Goal: Entertainment & Leisure: Consume media (video, audio)

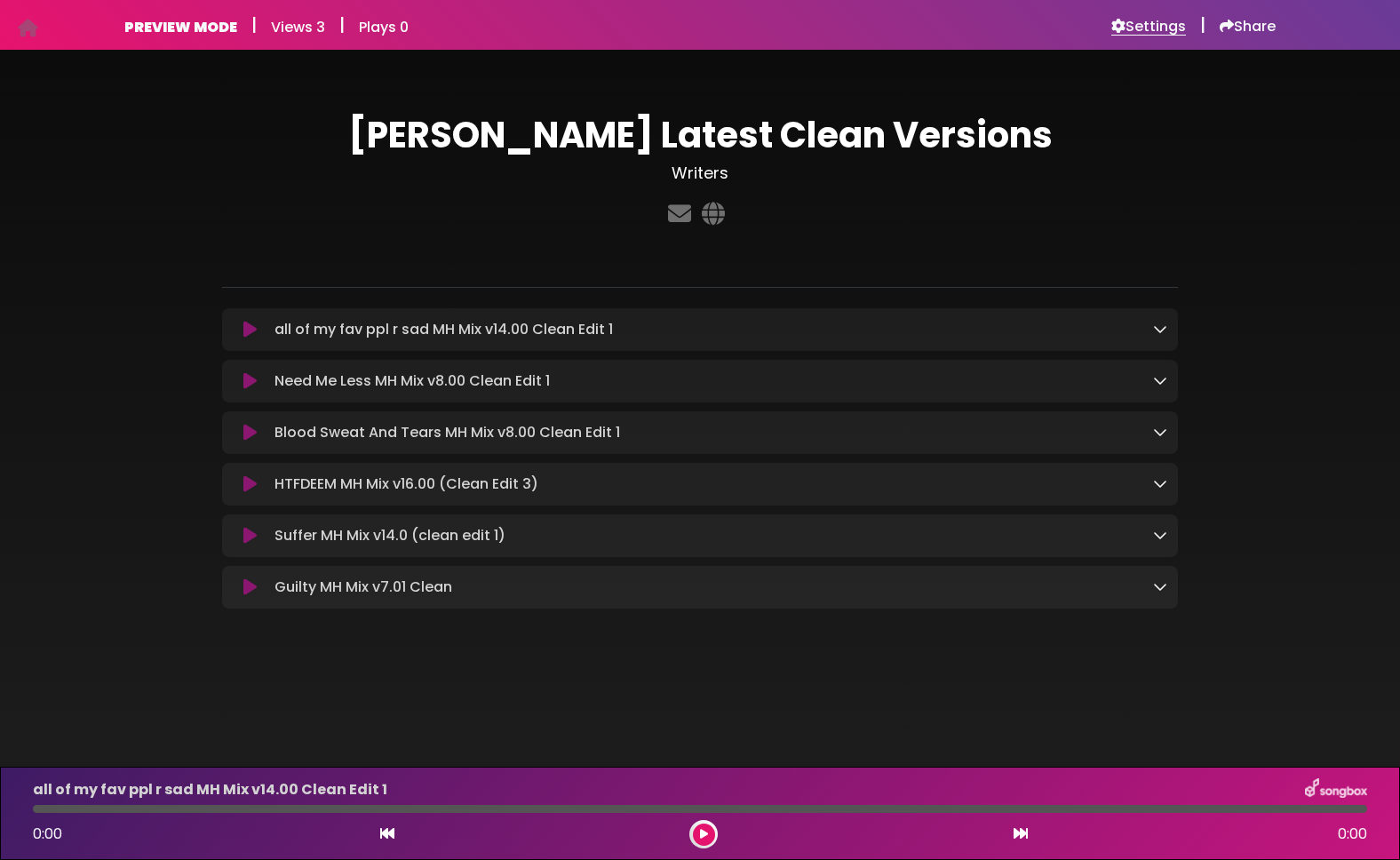
click at [1146, 22] on h6 "Settings" at bounding box center [1148, 26] width 74 height 17
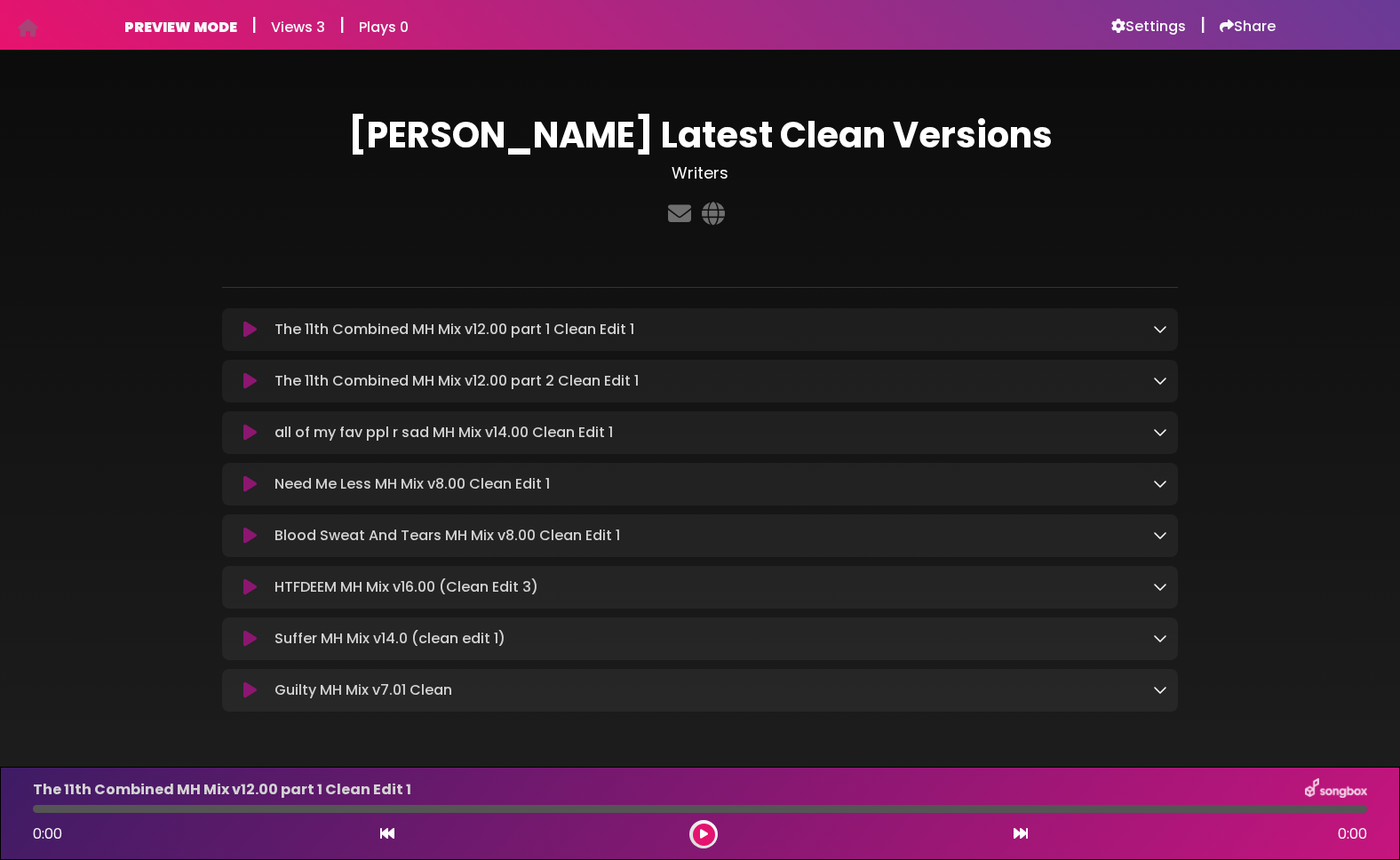
click at [250, 328] on icon at bounding box center [250, 329] width 14 height 17
click at [251, 334] on icon at bounding box center [250, 329] width 14 height 17
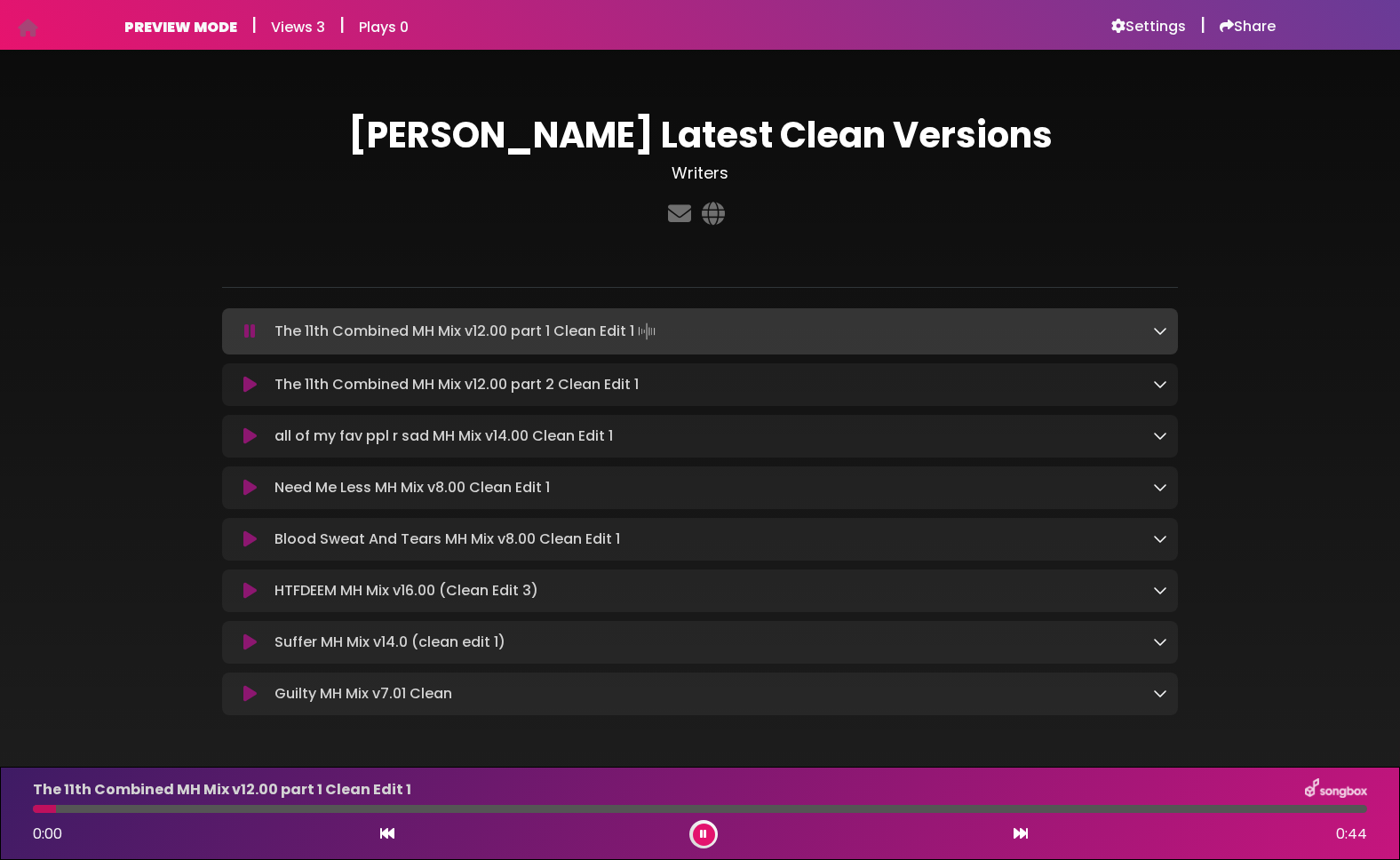
click at [532, 806] on div at bounding box center [700, 809] width 1335 height 8
drag, startPoint x: 701, startPoint y: 807, endPoint x: 794, endPoint y: 812, distance: 93.1
click at [705, 807] on div at bounding box center [700, 809] width 1335 height 8
drag, startPoint x: 1090, startPoint y: 813, endPoint x: 1121, endPoint y: 810, distance: 31.1
click at [1090, 813] on div "The 11th Combined MH Mix v12.00 part 1 Clean Edit 1 0:23 0:44" at bounding box center [700, 813] width 1356 height 70
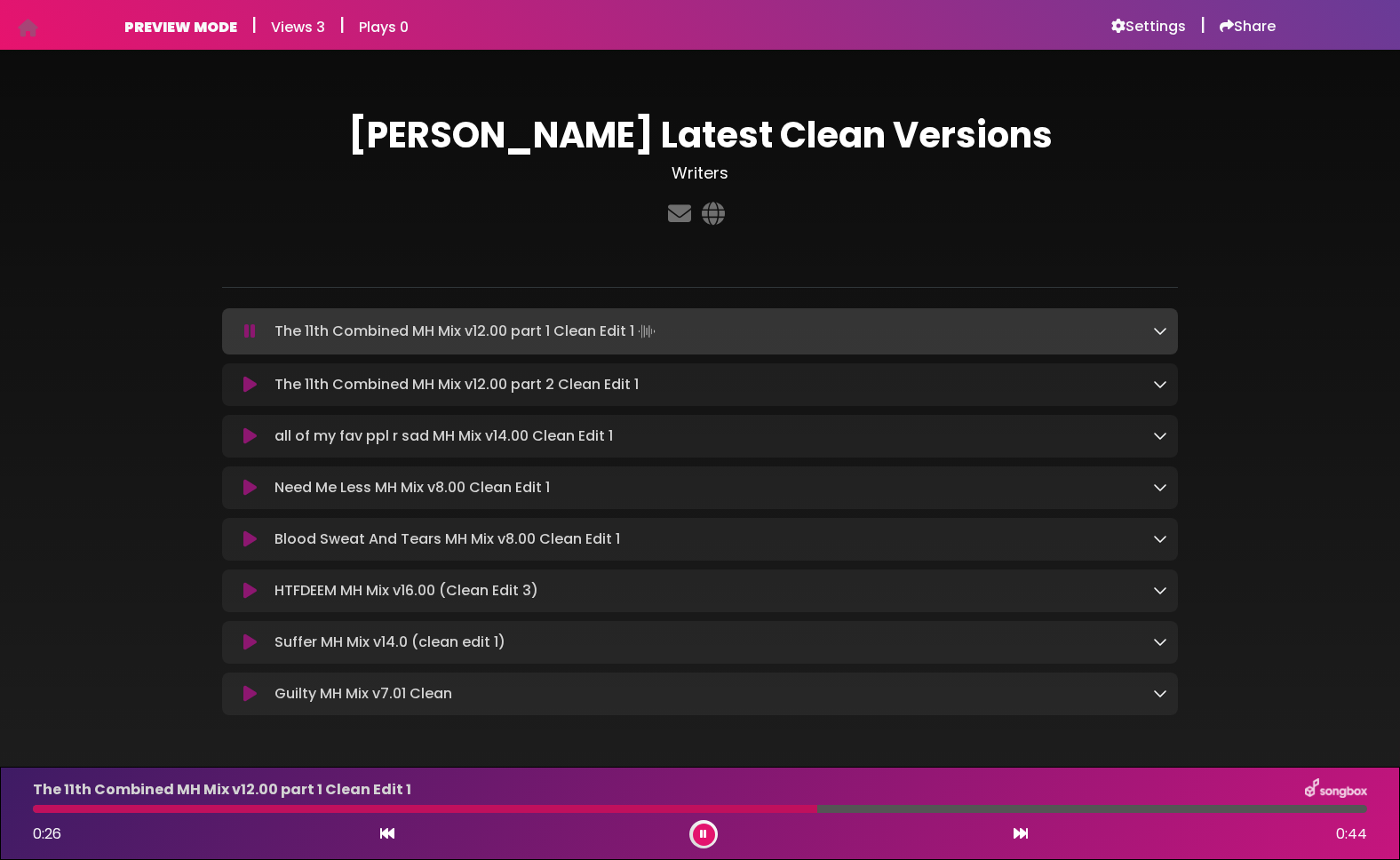
click at [819, 810] on div at bounding box center [700, 809] width 1335 height 8
click at [249, 389] on icon at bounding box center [250, 384] width 14 height 17
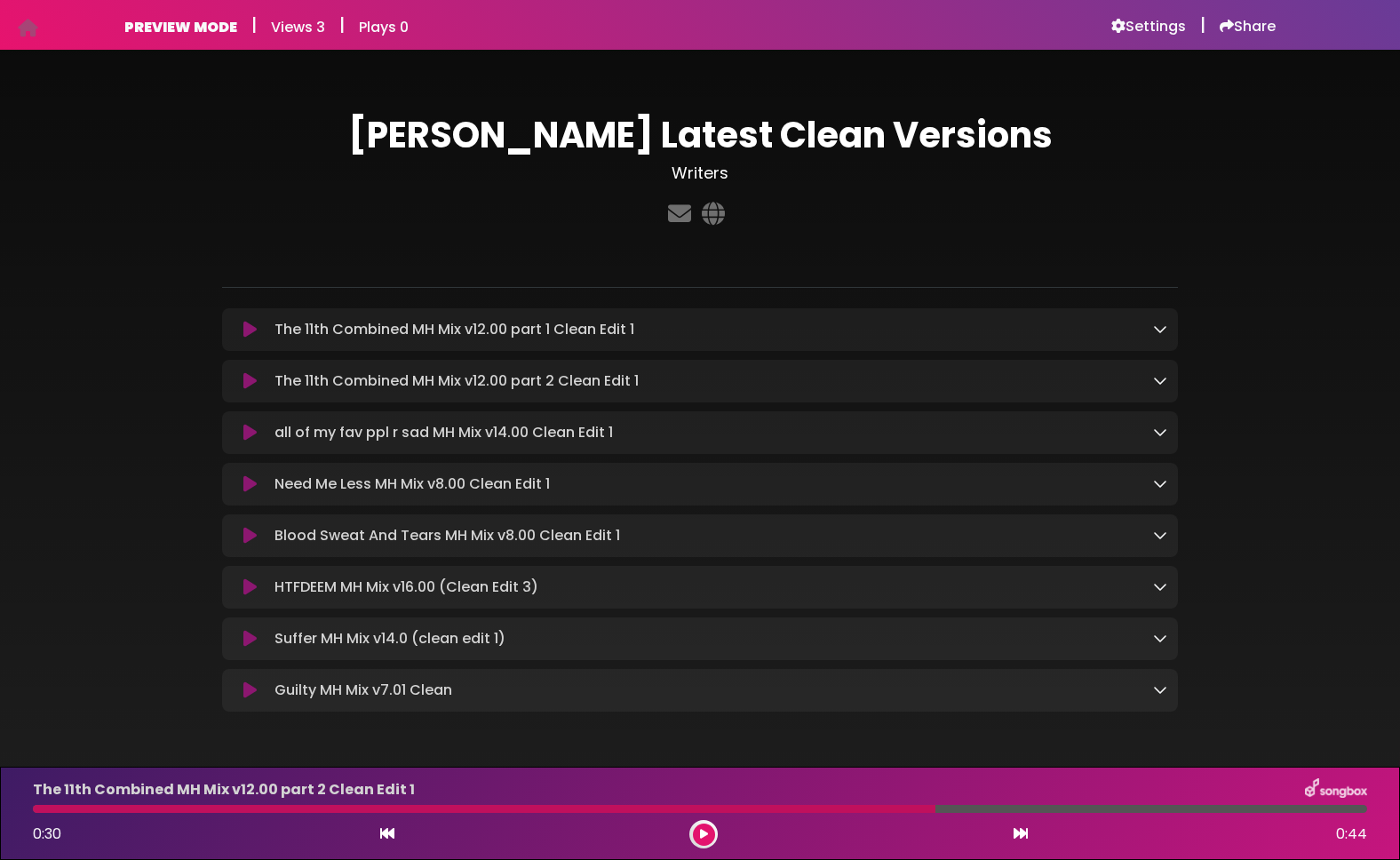
click at [246, 385] on icon at bounding box center [250, 380] width 14 height 17
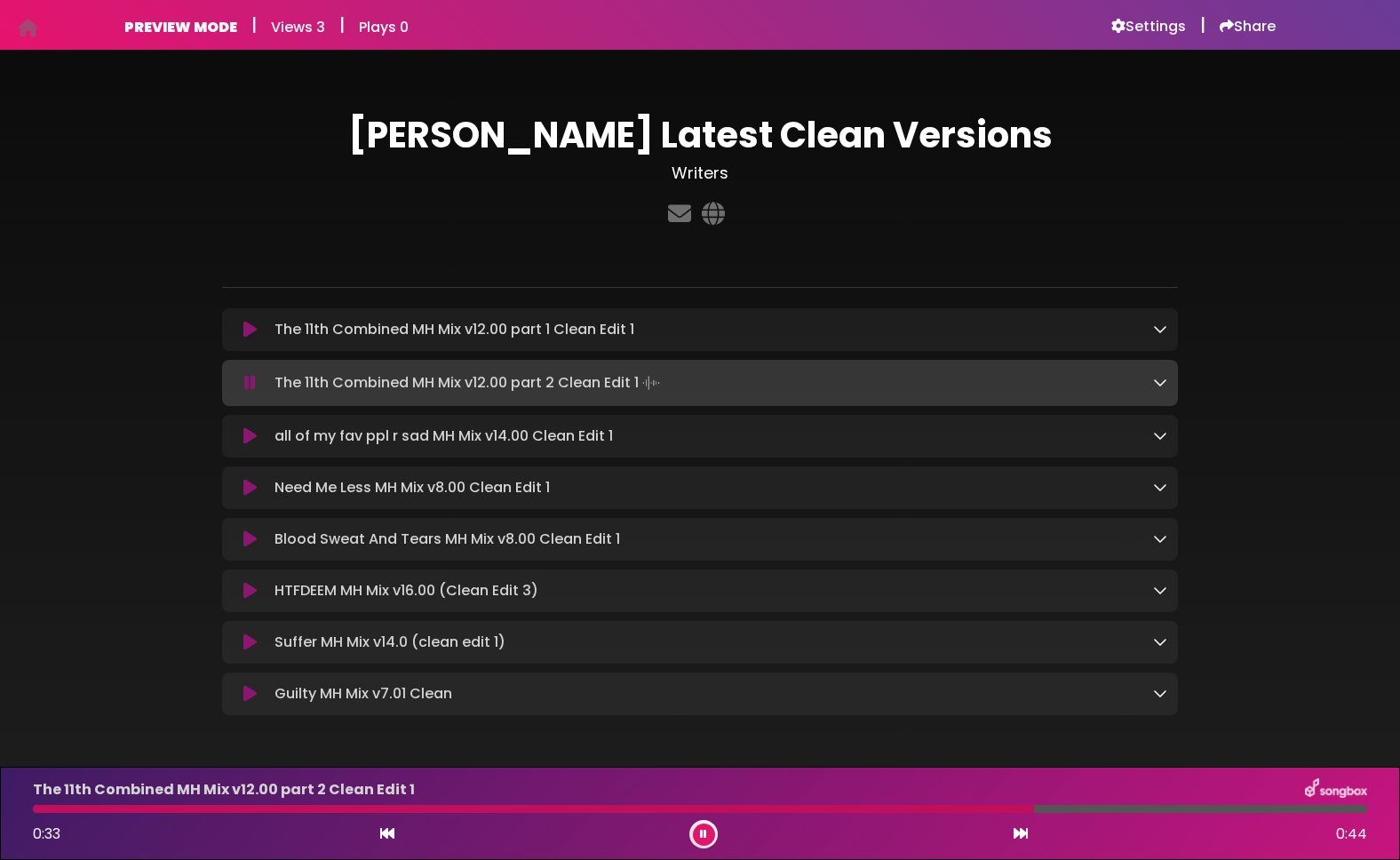
click at [247, 331] on icon at bounding box center [250, 329] width 14 height 17
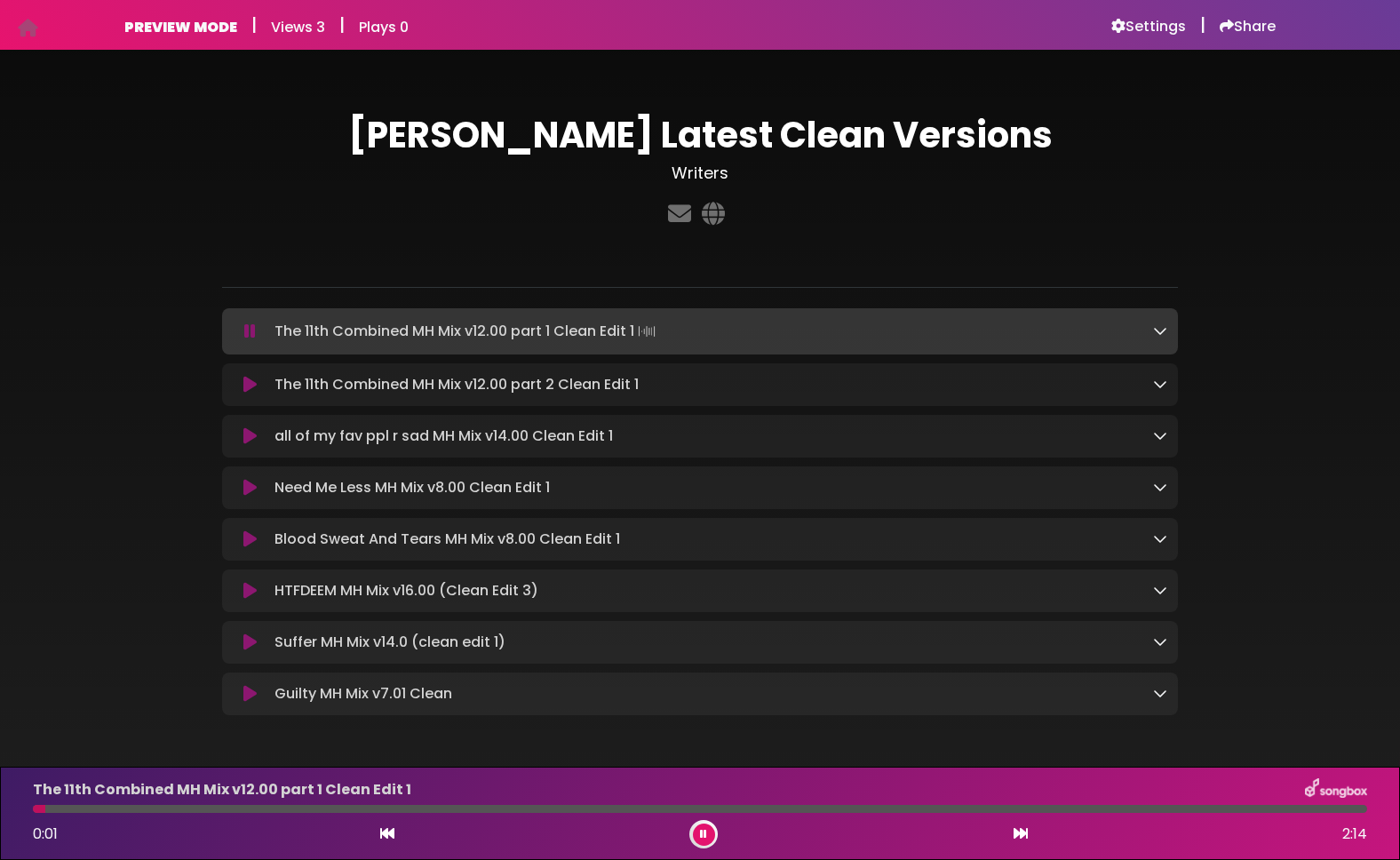
click at [252, 382] on icon at bounding box center [250, 384] width 14 height 17
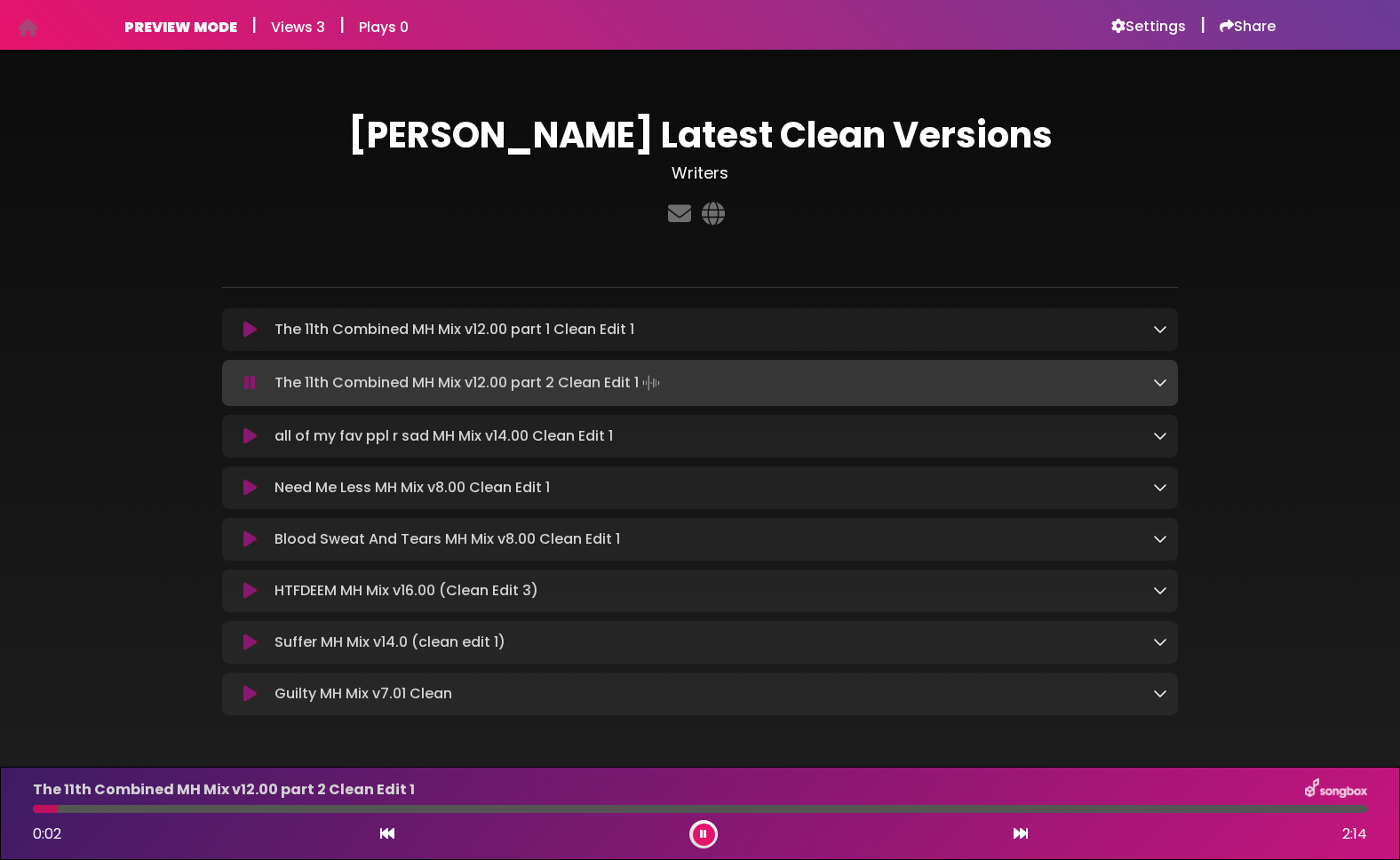
click at [243, 331] on icon at bounding box center [250, 329] width 14 height 17
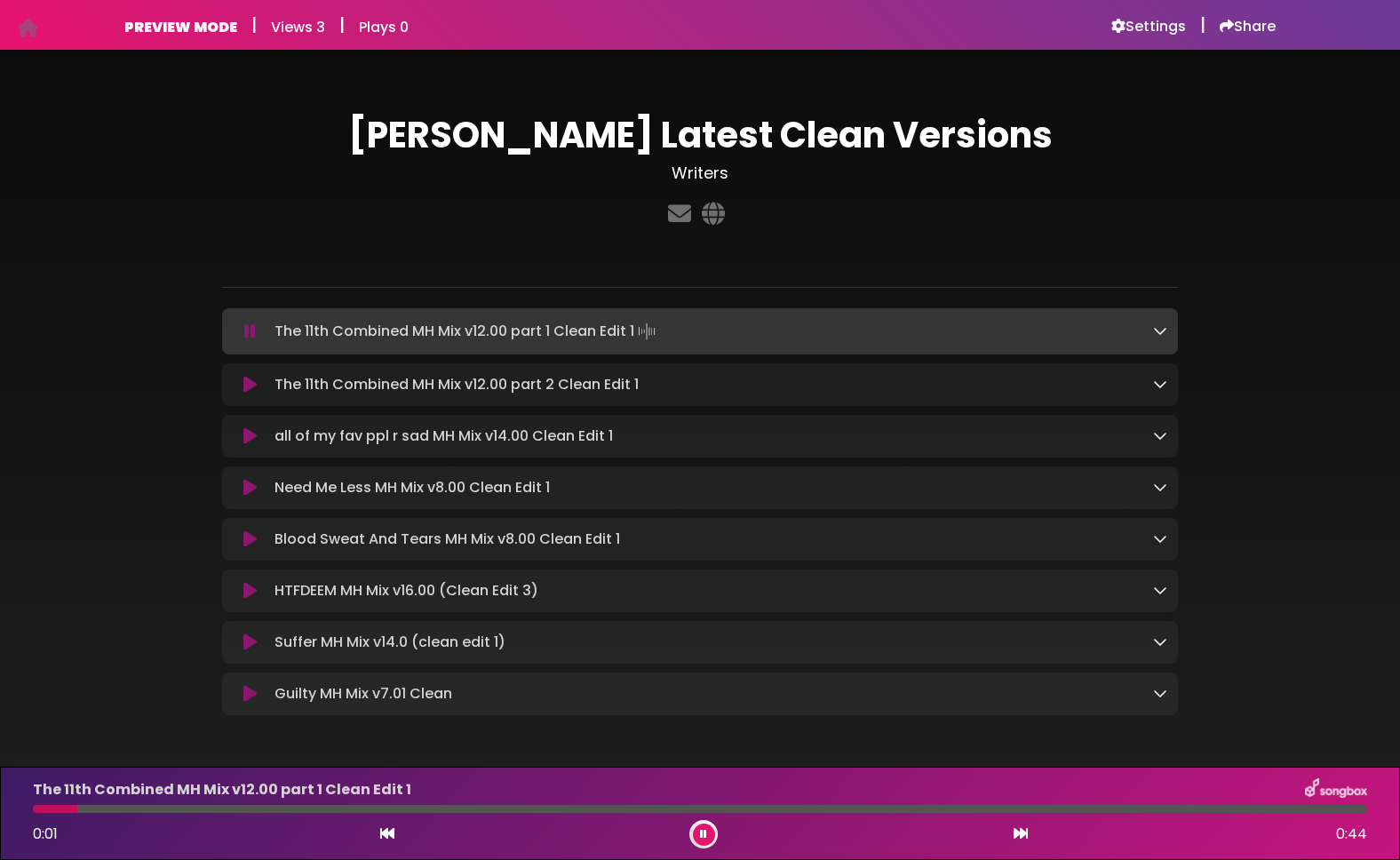
click at [246, 382] on icon at bounding box center [250, 384] width 14 height 17
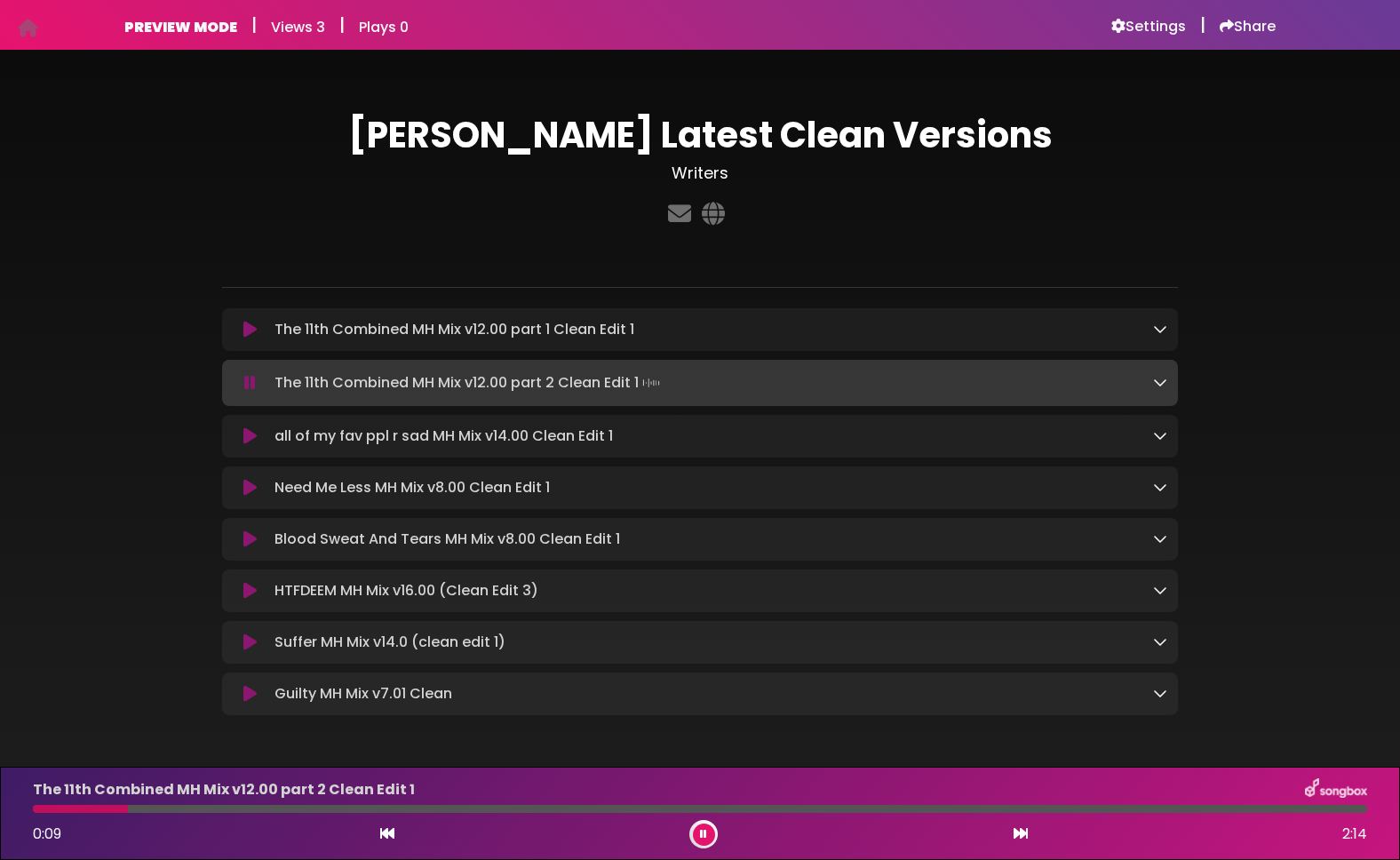
click at [128, 808] on div at bounding box center [700, 809] width 1335 height 8
drag, startPoint x: 264, startPoint y: 811, endPoint x: 292, endPoint y: 814, distance: 28.2
click at [264, 811] on div at bounding box center [700, 809] width 1335 height 8
click at [251, 330] on icon at bounding box center [250, 329] width 14 height 17
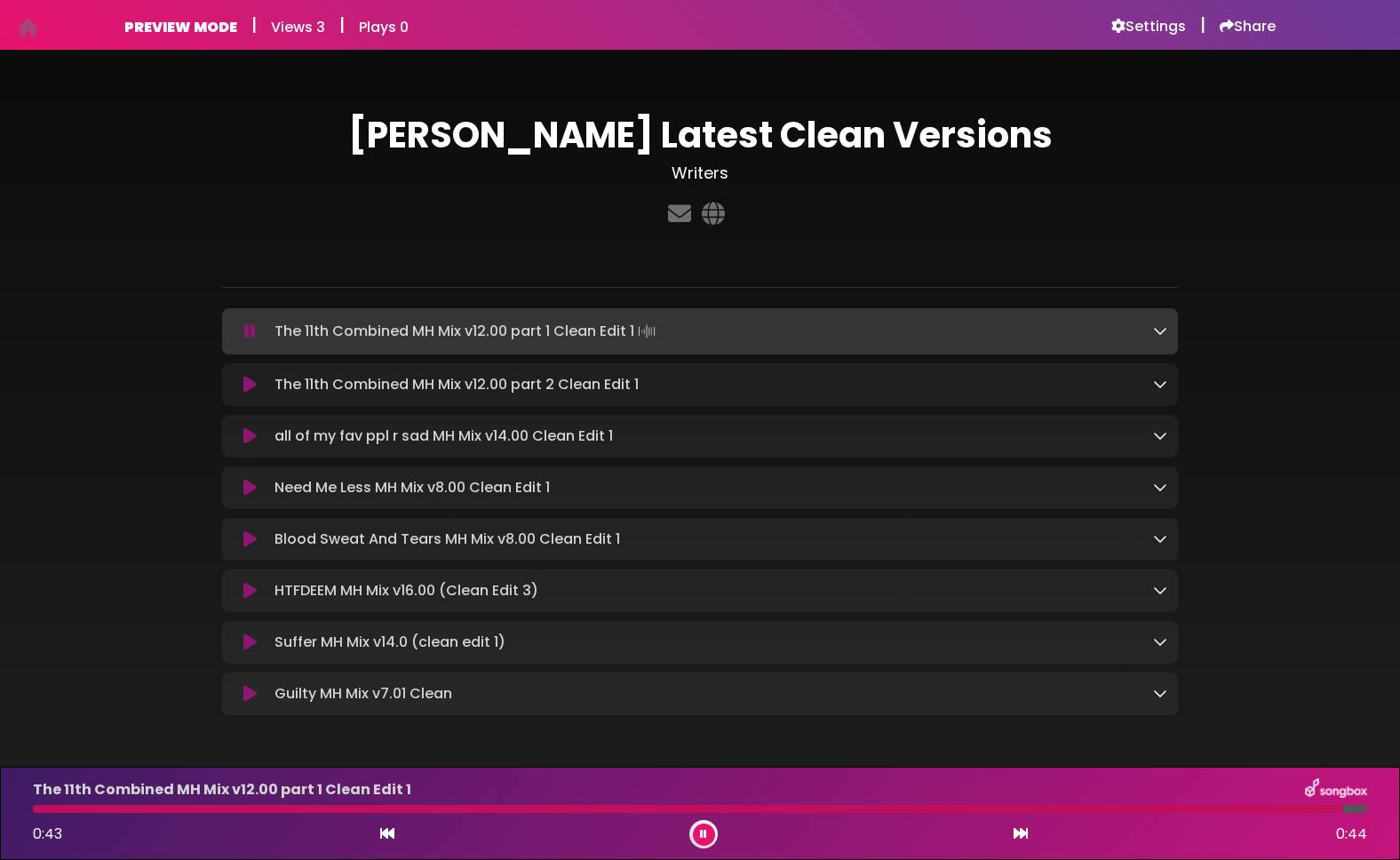
click at [1343, 808] on div at bounding box center [700, 809] width 1335 height 8
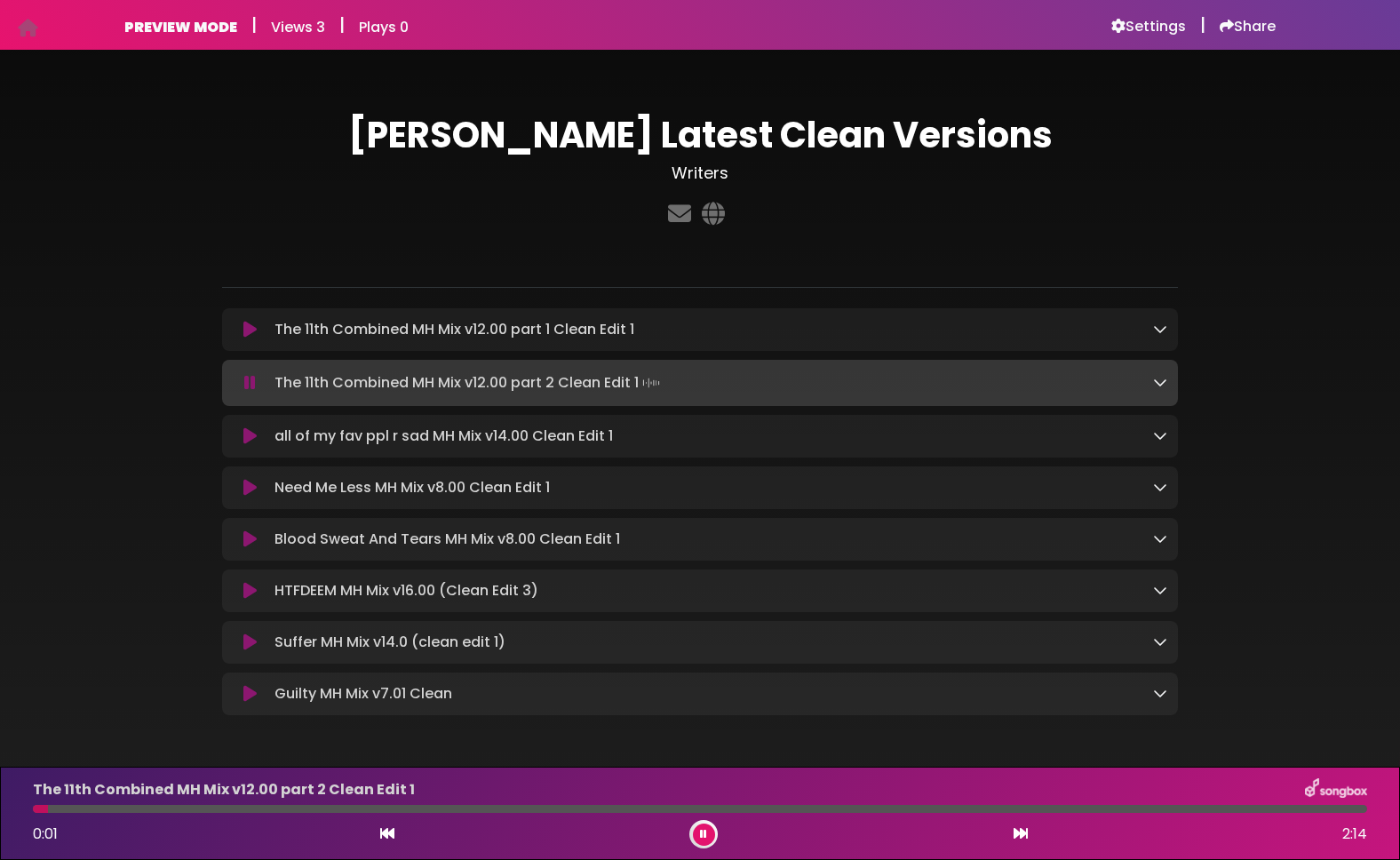
click at [487, 816] on div "The 11th Combined MH Mix v12.00 part 2 Clean Edit 1 0:01 2:14" at bounding box center [700, 813] width 1356 height 70
click at [471, 808] on div at bounding box center [700, 809] width 1335 height 8
click at [571, 809] on div at bounding box center [700, 809] width 1335 height 8
drag, startPoint x: 702, startPoint y: 806, endPoint x: 720, endPoint y: 808, distance: 18.1
click at [702, 806] on div at bounding box center [700, 809] width 1335 height 8
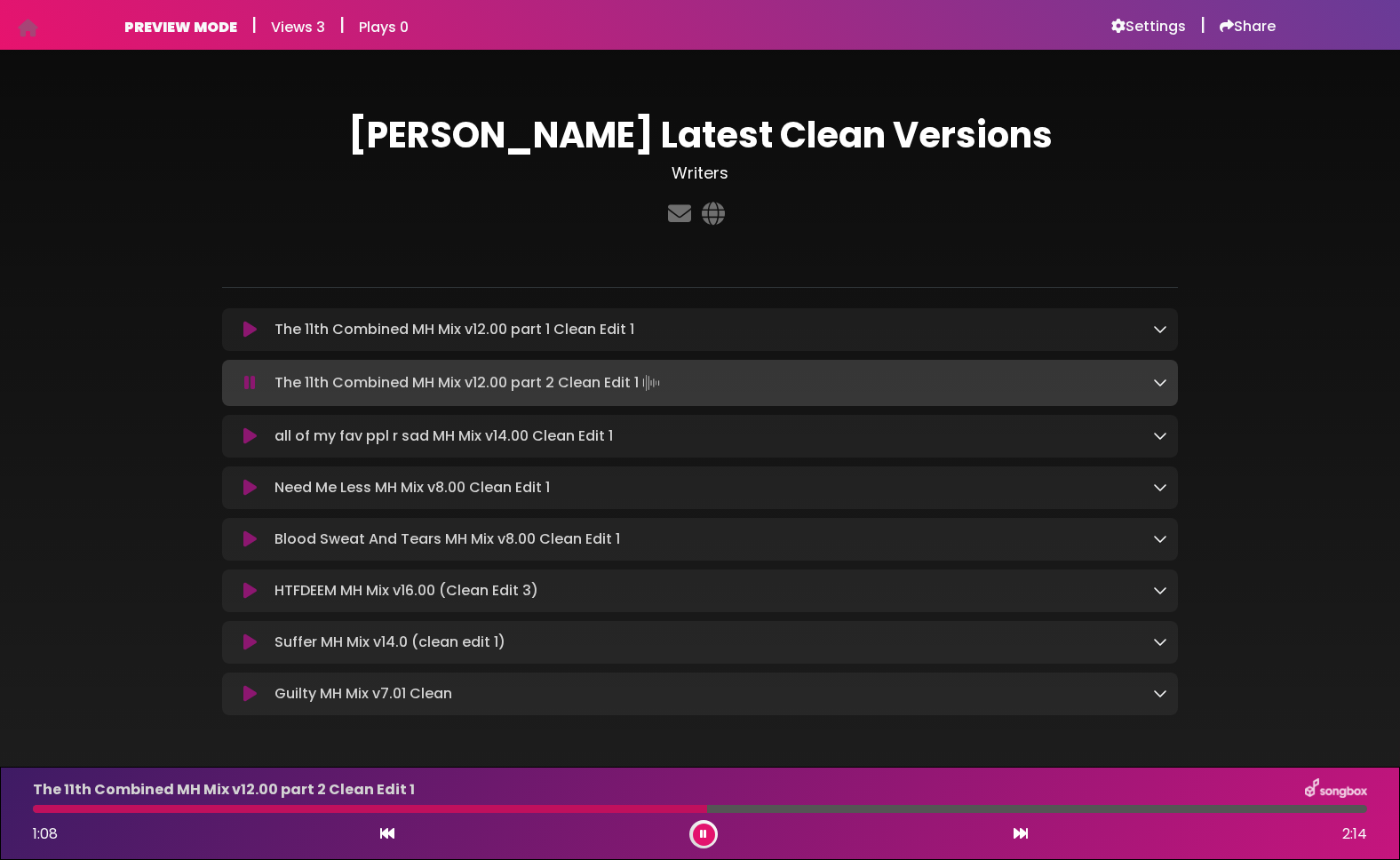
click at [933, 810] on div at bounding box center [700, 809] width 1335 height 8
drag, startPoint x: 150, startPoint y: 812, endPoint x: 164, endPoint y: 815, distance: 14.3
click at [150, 813] on div "The 11th Combined MH Mix v12.00 part 2 Clean Edit 1 1:33 2:14" at bounding box center [700, 813] width 1356 height 70
click at [195, 808] on div at bounding box center [700, 809] width 1335 height 8
click at [79, 812] on div at bounding box center [56, 809] width 47 height 8
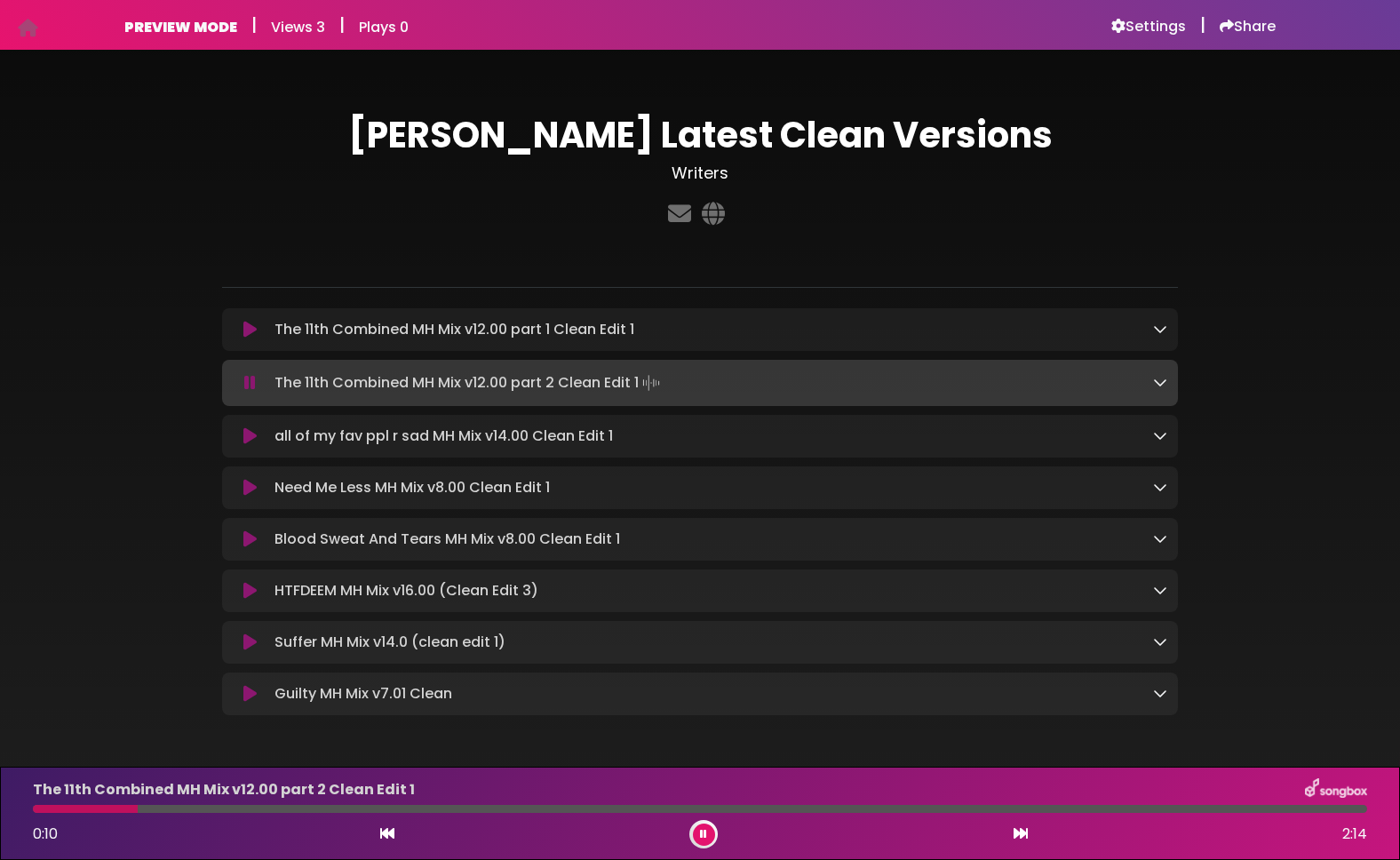
scroll to position [64, 0]
